Goal: Check status

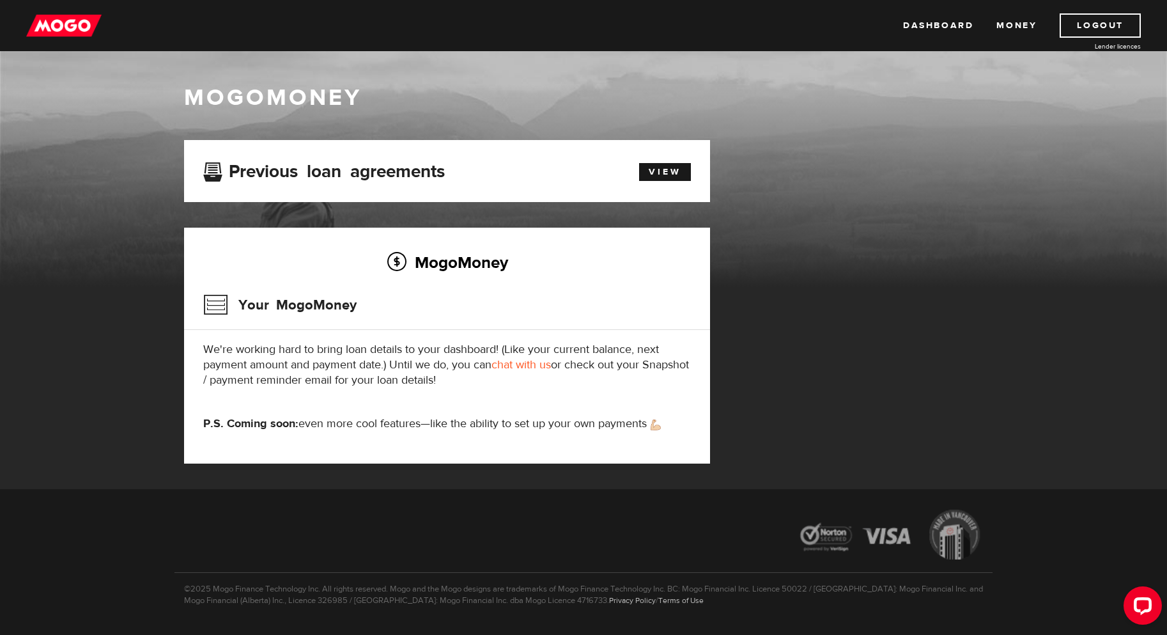
click at [77, 38] on div "Dashboard Money Logout Lender licences Dashboard Money Logout Lender licences" at bounding box center [583, 25] width 1167 height 51
click at [83, 19] on img at bounding box center [63, 25] width 75 height 24
click at [651, 180] on link "View" at bounding box center [665, 172] width 52 height 18
click at [664, 163] on link "View" at bounding box center [665, 172] width 52 height 18
click at [512, 386] on p "We're working hard to bring loan details to your dashboard! (Like your current …" at bounding box center [447, 365] width 488 height 46
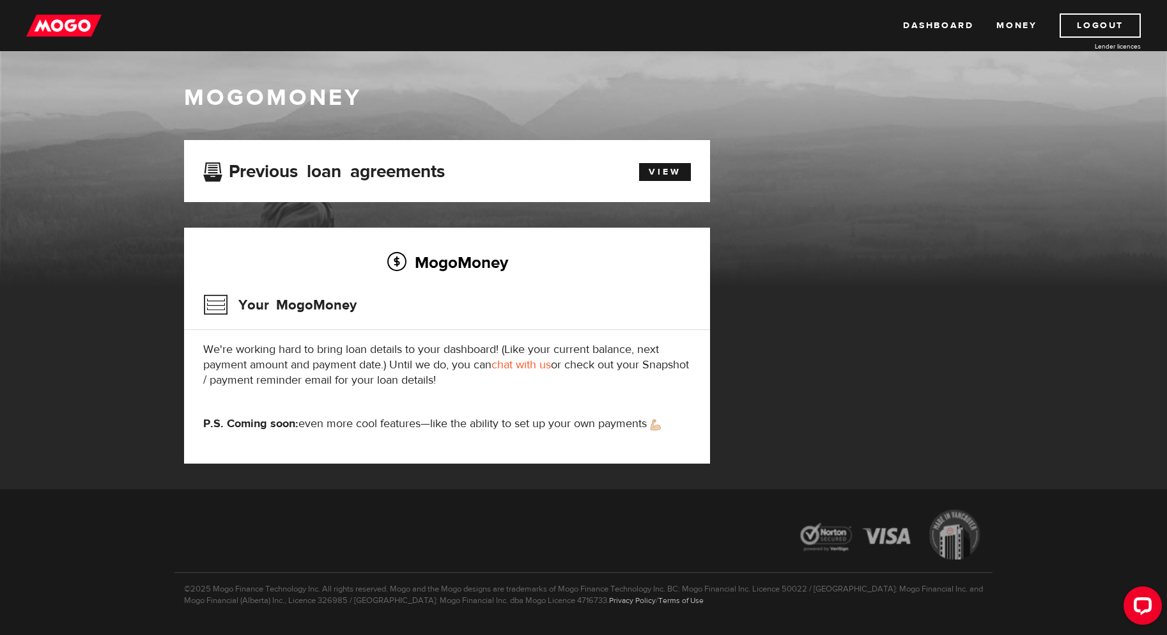
click at [524, 368] on link "chat with us" at bounding box center [521, 364] width 59 height 15
click at [42, 42] on div "Dashboard Money Logout Lender licences Dashboard Money Logout Lender licences" at bounding box center [583, 25] width 1167 height 51
click at [105, 26] on div "Dashboard Money Logout Lender licences Dashboard Money Logout Lender licences" at bounding box center [583, 25] width 1167 height 51
click at [62, 12] on div "Dashboard Money Logout Lender licences Dashboard Money Logout Lender licences" at bounding box center [583, 25] width 1167 height 51
click at [65, 29] on img at bounding box center [63, 25] width 75 height 24
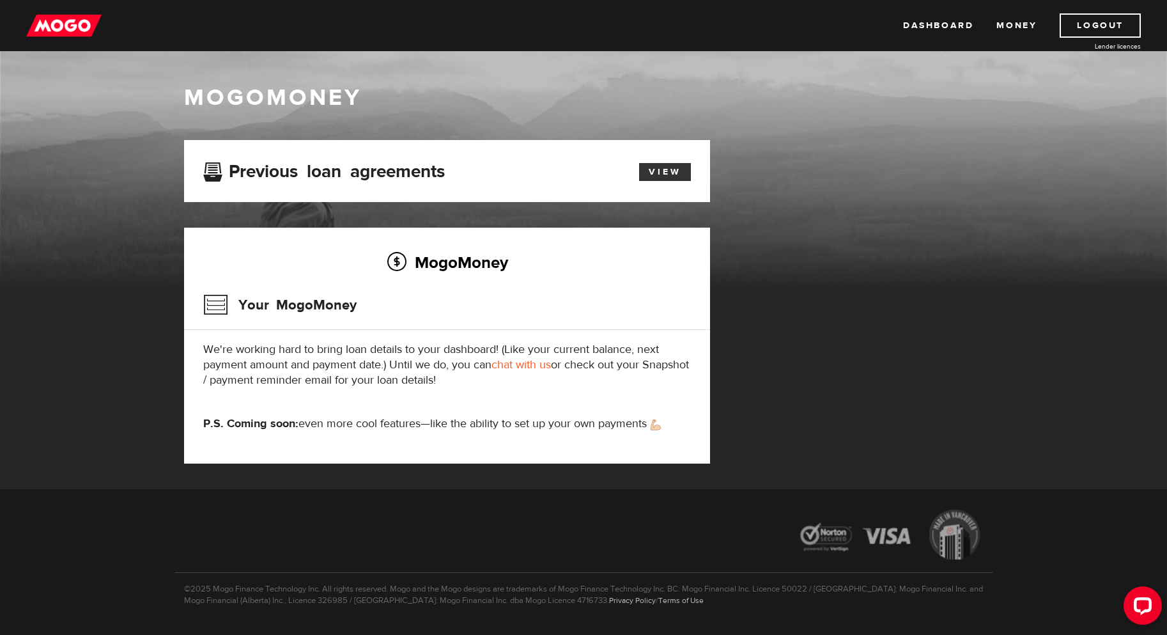
click at [649, 167] on link "View" at bounding box center [665, 172] width 52 height 18
click at [662, 174] on link "View" at bounding box center [665, 172] width 52 height 18
